Goal: Transaction & Acquisition: Purchase product/service

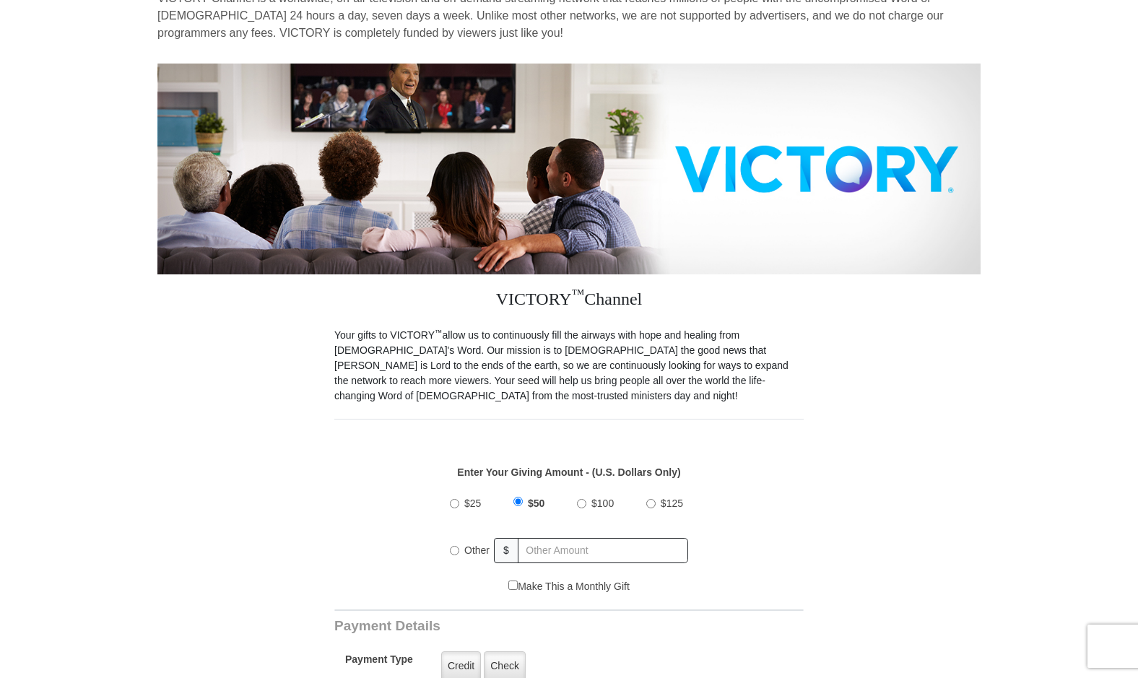
scroll to position [144, 0]
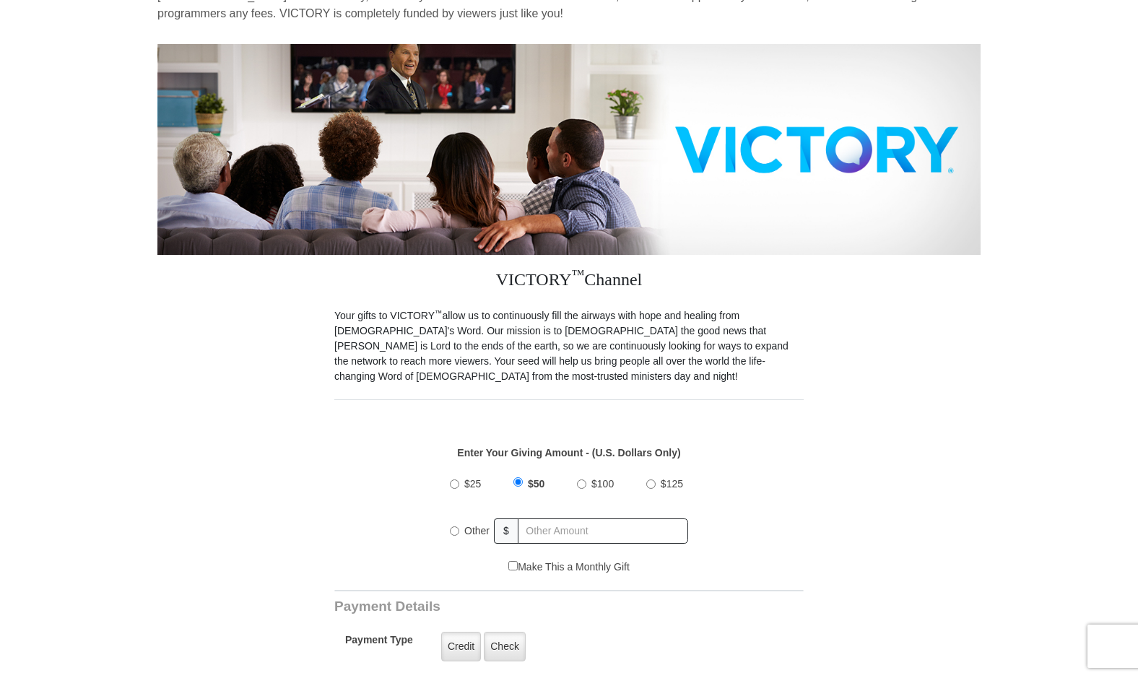
click at [453, 526] on input "Other" at bounding box center [454, 530] width 9 height 9
radio input "true"
type input "85"
click at [763, 508] on div "$25 $50 $100 $125 Other $ 85" at bounding box center [569, 513] width 454 height 94
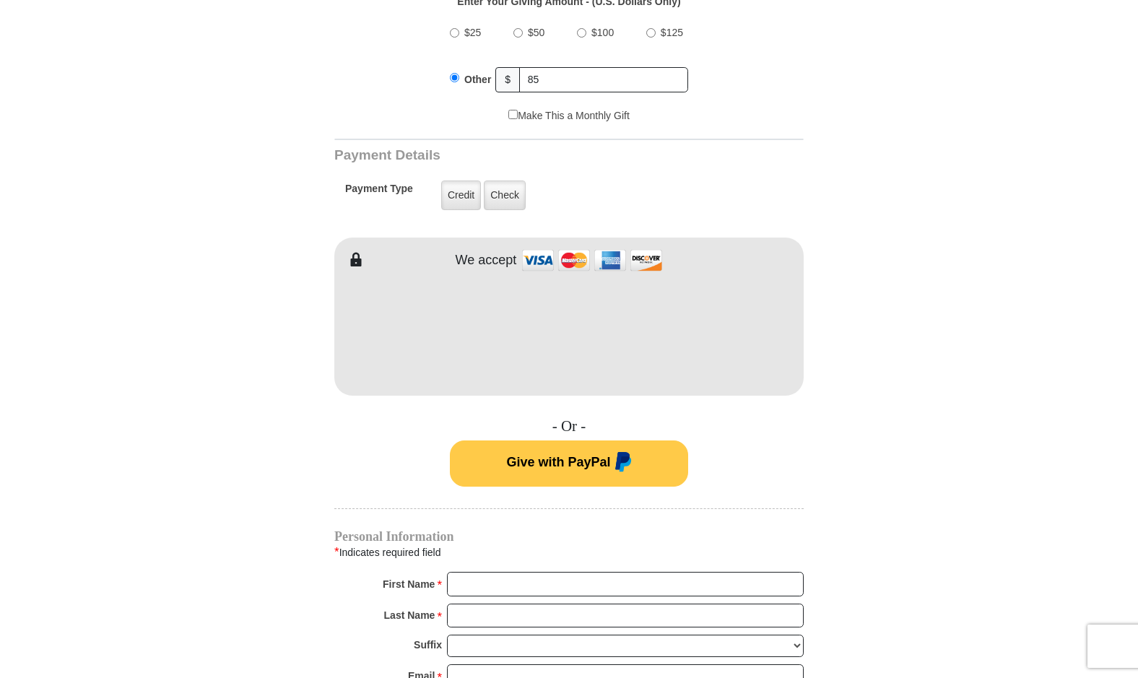
scroll to position [650, 0]
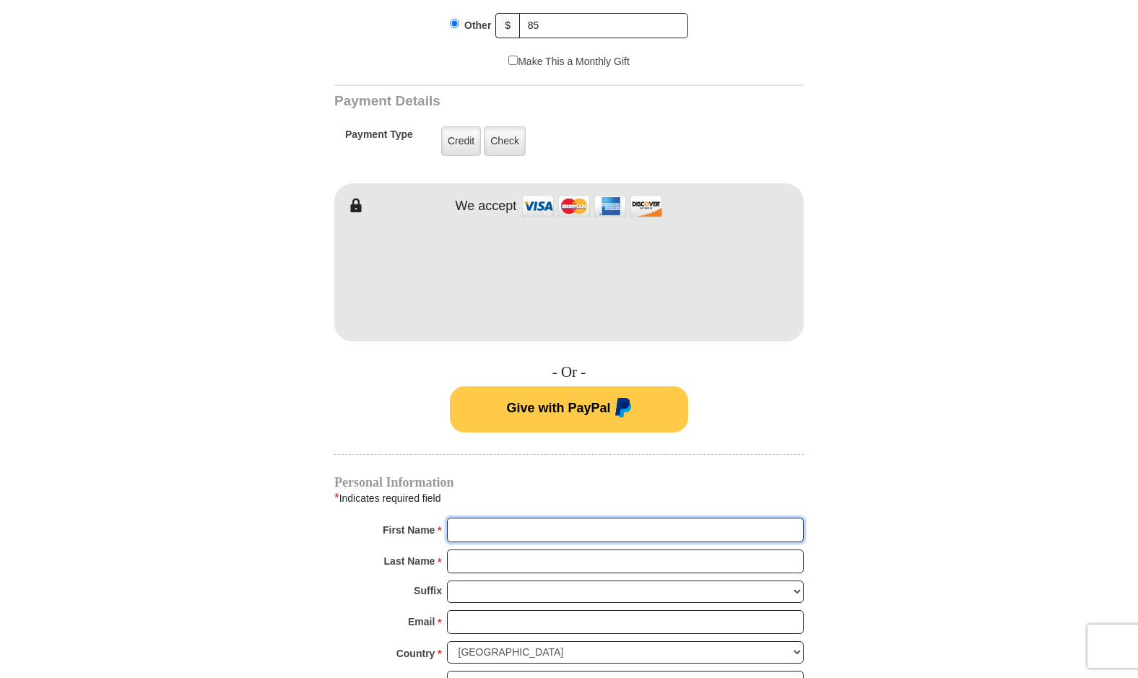
click at [477, 519] on input "First Name *" at bounding box center [625, 530] width 357 height 25
type input "[PERSON_NAME]"
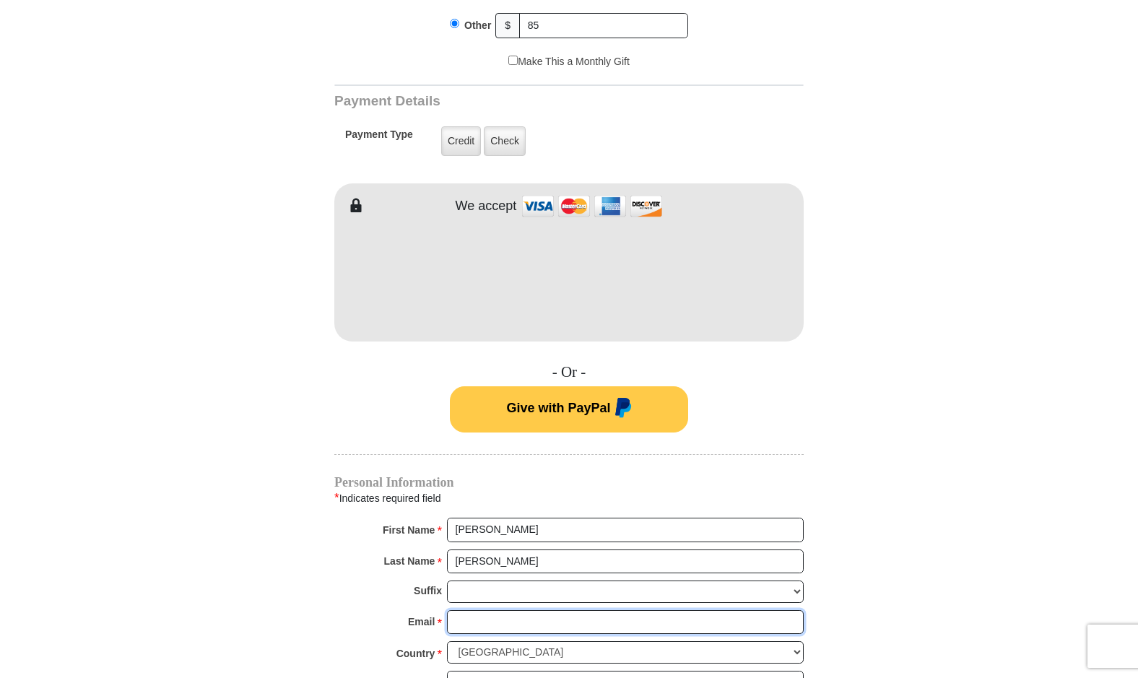
type input "[PERSON_NAME][EMAIL_ADDRESS][DOMAIN_NAME]"
type input "[STREET_ADDRESS]"
type input "Charlotte"
select select "NC"
type input "28217"
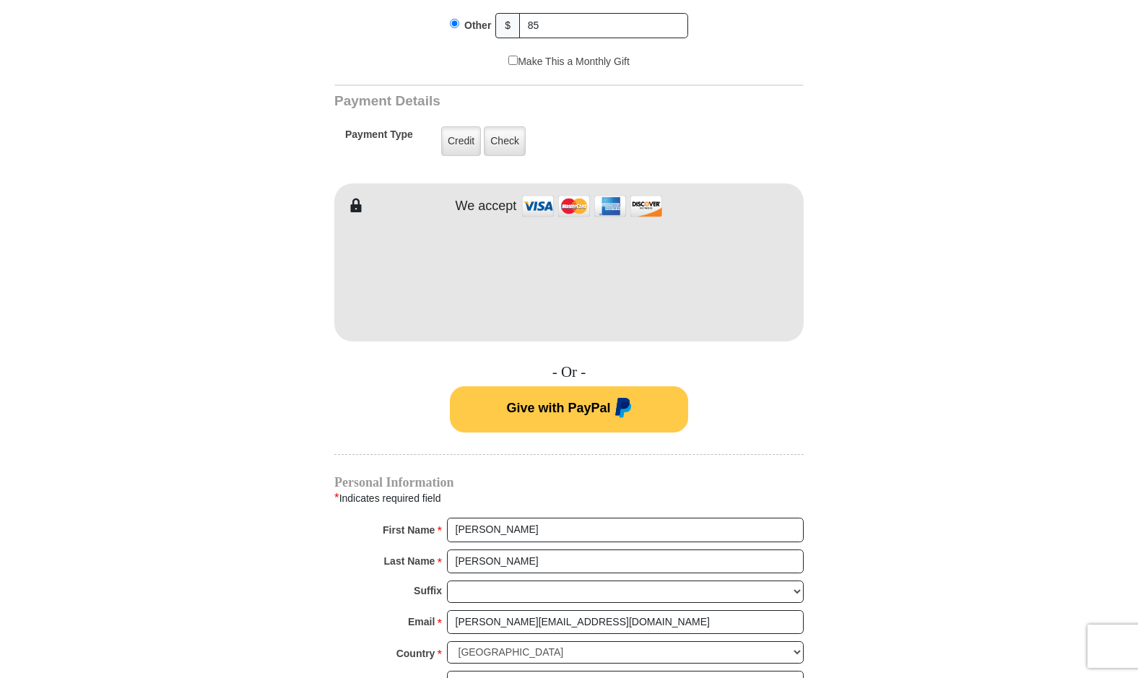
type input "7045270764"
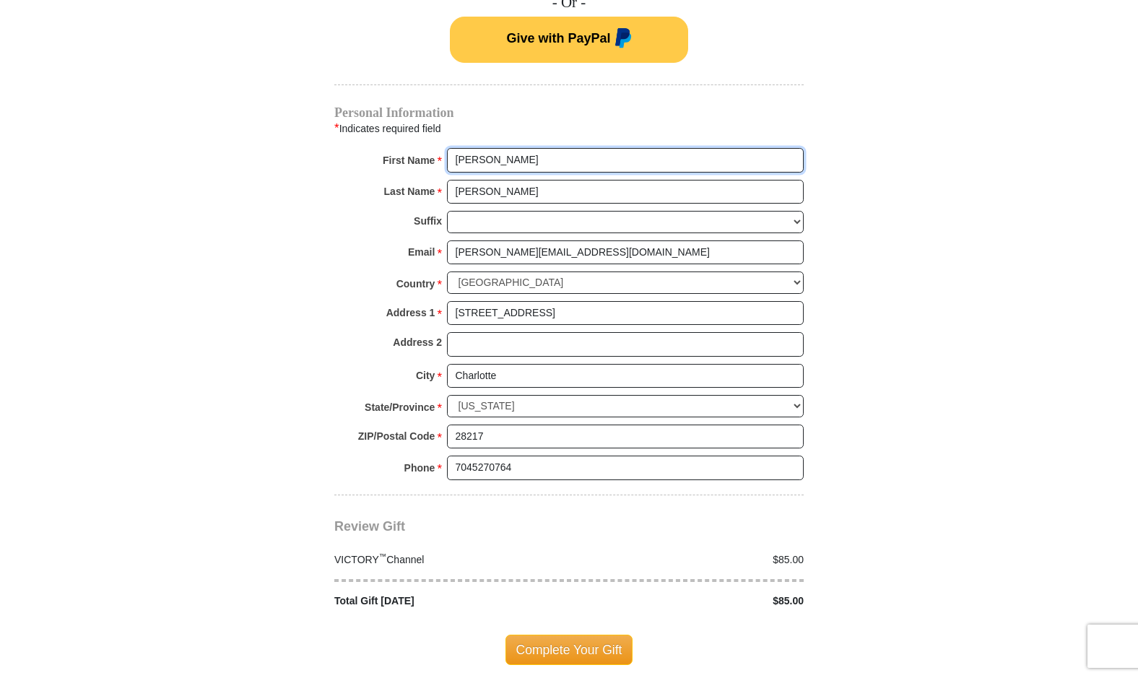
scroll to position [1083, 0]
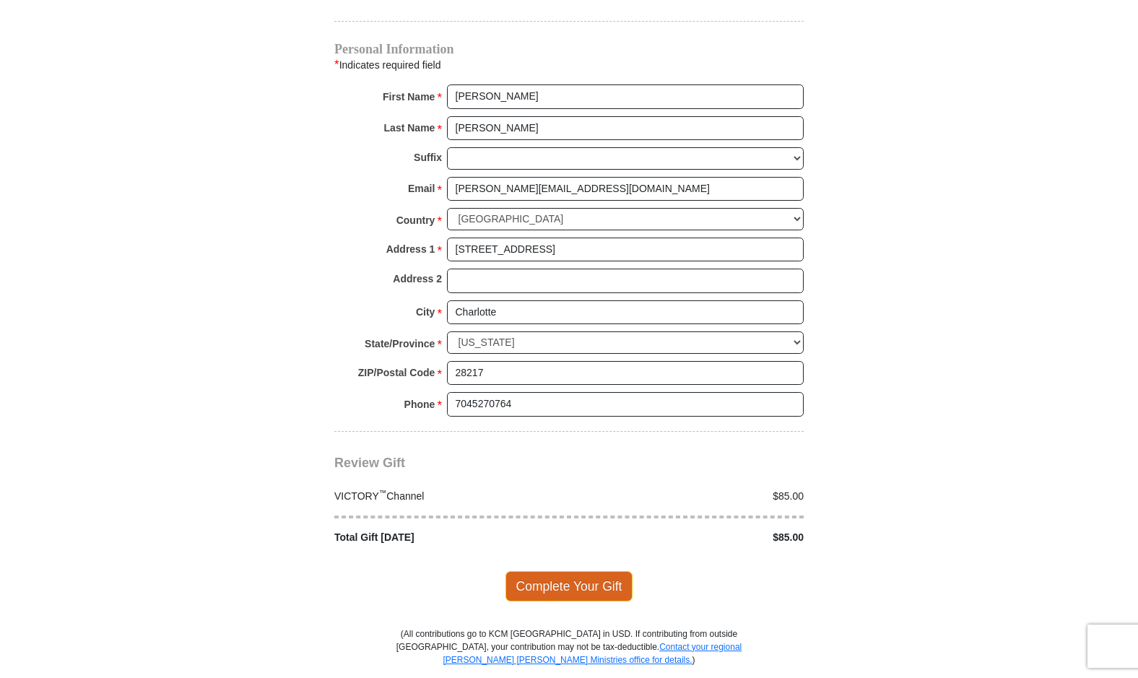
click at [545, 571] on span "Complete Your Gift" at bounding box center [570, 586] width 128 height 30
